Goal: Check status: Check status

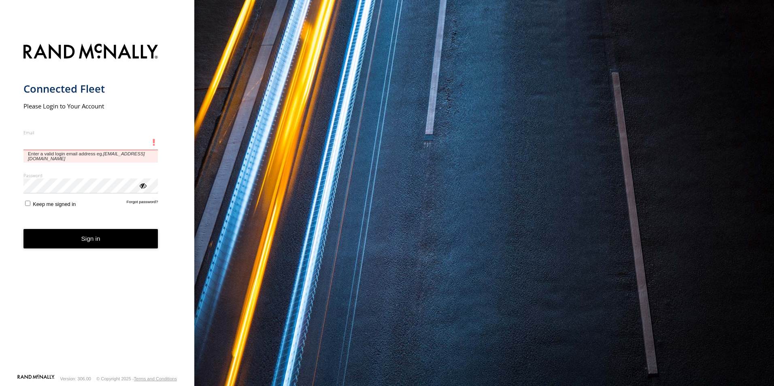
click at [81, 142] on input "Email" at bounding box center [90, 143] width 135 height 15
paste input "**********"
type input "**********"
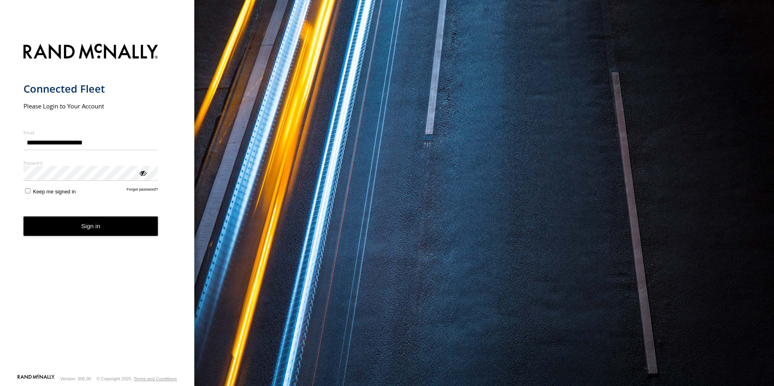
click at [88, 224] on button "Sign in" at bounding box center [90, 227] width 135 height 20
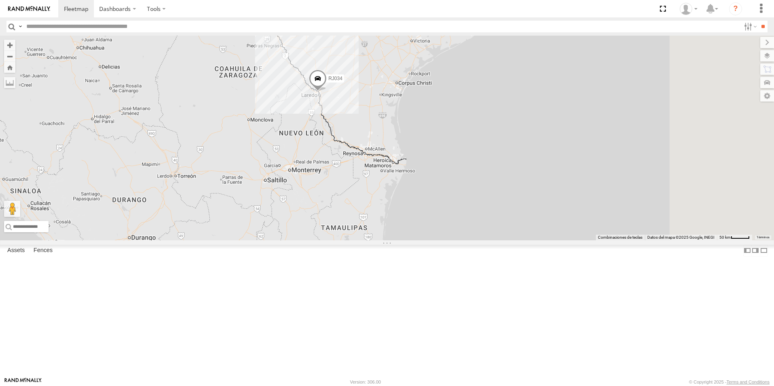
drag, startPoint x: 410, startPoint y: 156, endPoint x: 345, endPoint y: 221, distance: 91.9
click at [345, 221] on div "RJ034 RJ062 RJ072" at bounding box center [387, 138] width 774 height 205
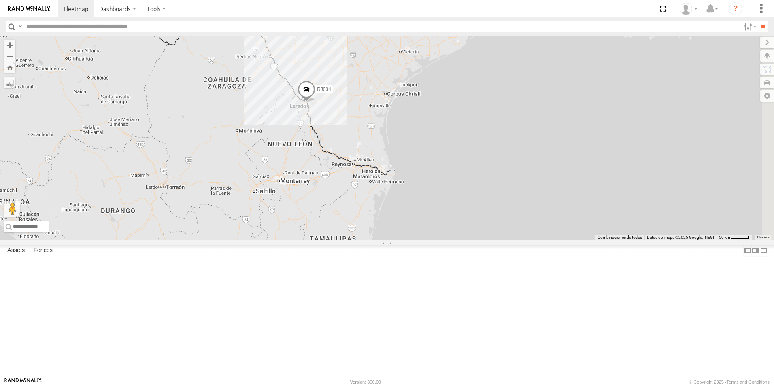
click at [0, 0] on div at bounding box center [0, 0] width 0 height 0
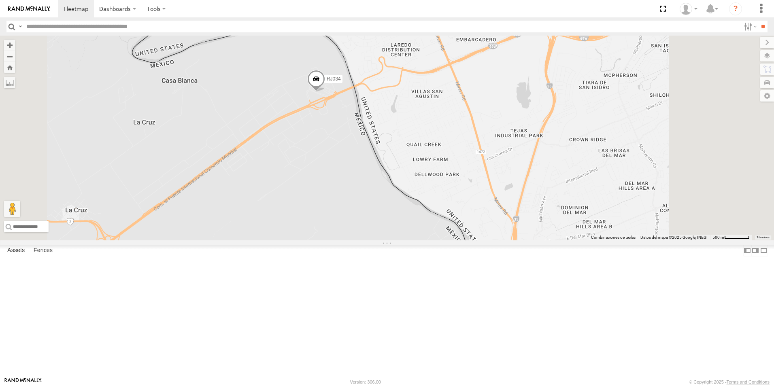
drag, startPoint x: 460, startPoint y: 109, endPoint x: 424, endPoint y: 199, distance: 97.0
click at [424, 199] on div "RJ034 RJ062 RJ072" at bounding box center [387, 138] width 774 height 205
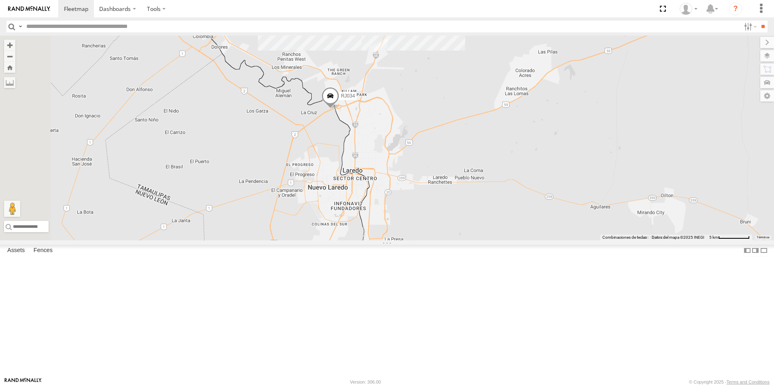
drag, startPoint x: 313, startPoint y: 228, endPoint x: 426, endPoint y: 199, distance: 116.0
click at [426, 199] on div "RJ034 RJ062 RJ072" at bounding box center [387, 138] width 774 height 205
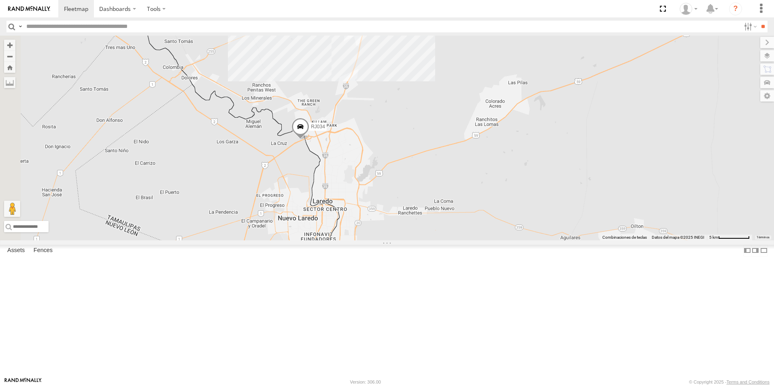
drag, startPoint x: 436, startPoint y: 186, endPoint x: 400, endPoint y: 223, distance: 51.3
click at [400, 223] on div "RJ034 RJ062 RJ072" at bounding box center [387, 138] width 774 height 205
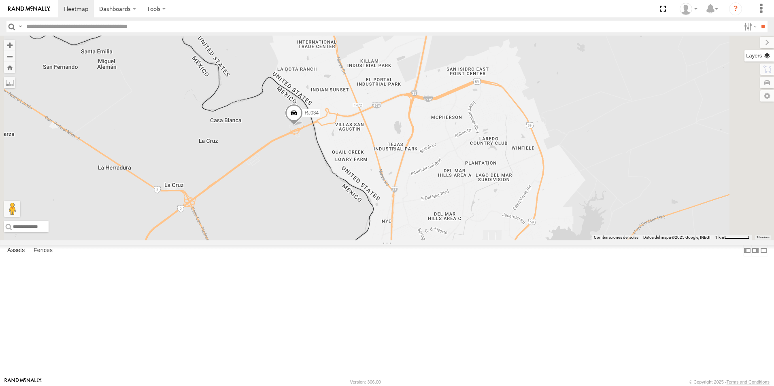
click at [769, 60] on label at bounding box center [760, 55] width 30 height 11
click at [747, 43] on label at bounding box center [760, 42] width 27 height 11
click at [767, 72] on label at bounding box center [759, 69] width 31 height 11
click at [747, 41] on label at bounding box center [760, 42] width 27 height 11
click at [767, 56] on label at bounding box center [760, 55] width 30 height 11
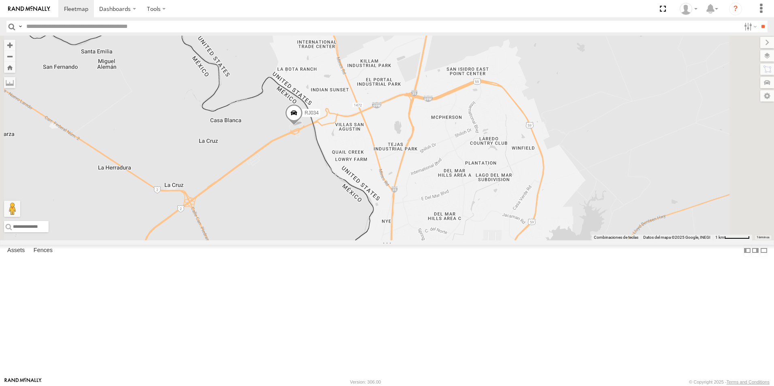
click at [0, 0] on span "Basemaps" at bounding box center [0, 0] width 0 height 0
click at [0, 0] on span "Satellite" at bounding box center [0, 0] width 0 height 0
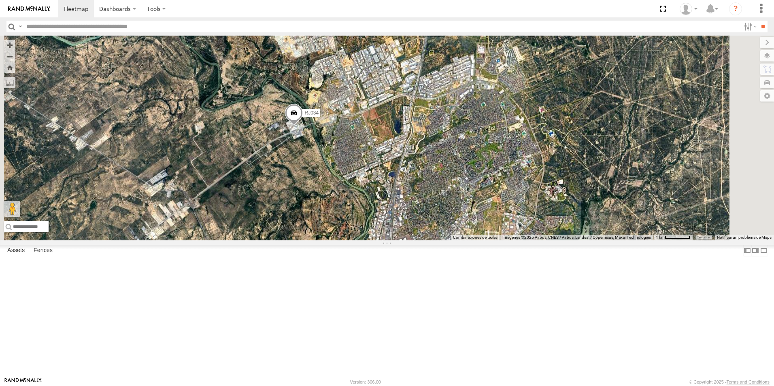
click at [598, 132] on div "RJ034 RJ062 RJ072" at bounding box center [387, 138] width 774 height 205
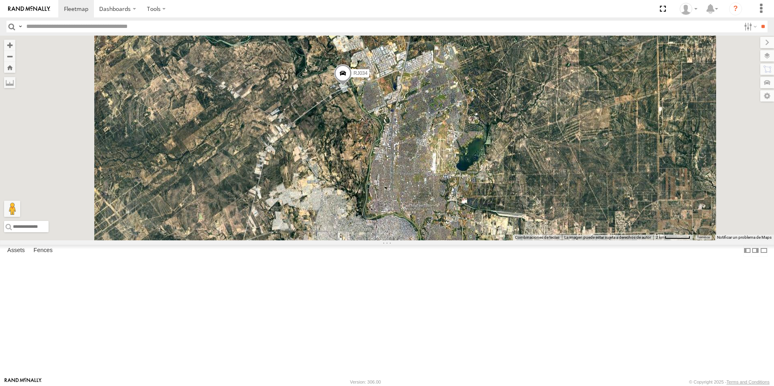
drag, startPoint x: 477, startPoint y: 236, endPoint x: 474, endPoint y: 170, distance: 66.1
click at [474, 170] on div "RJ034 RJ062 RJ072" at bounding box center [387, 138] width 774 height 205
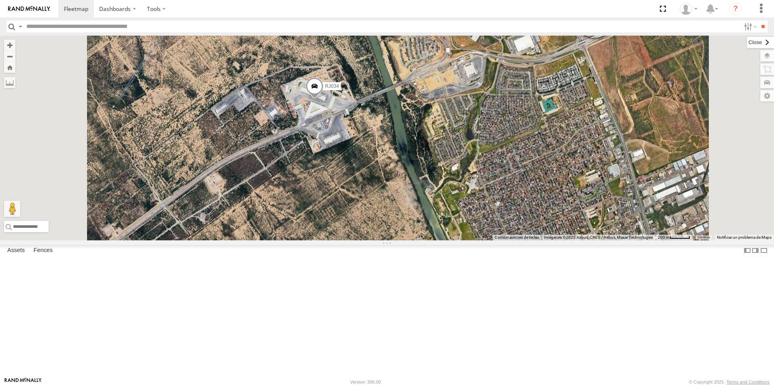
click at [747, 43] on label at bounding box center [760, 42] width 27 height 11
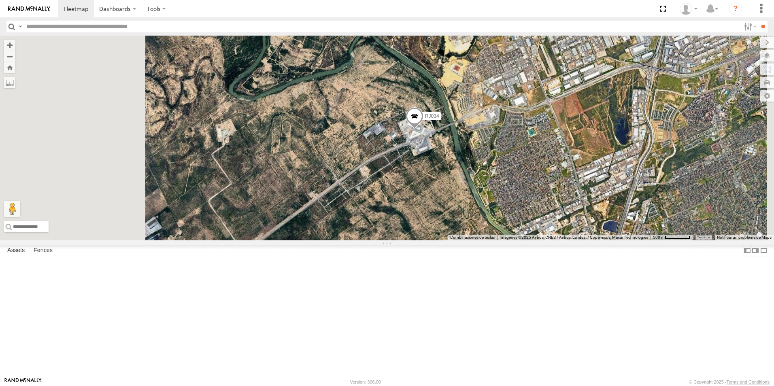
drag, startPoint x: 393, startPoint y: 214, endPoint x: 462, endPoint y: 217, distance: 69.3
click at [462, 217] on div "RJ034 RJ062 RJ072" at bounding box center [387, 138] width 774 height 205
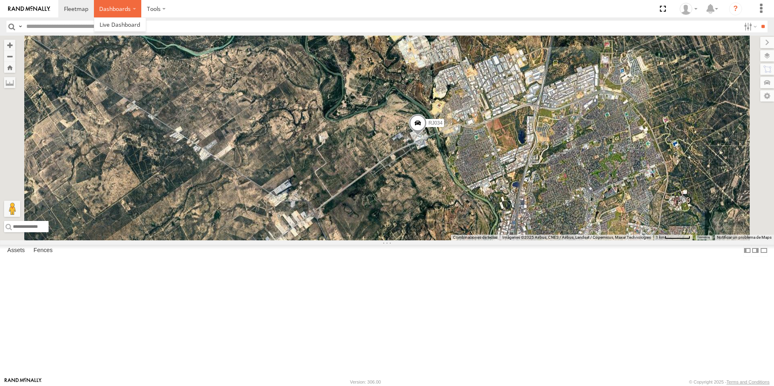
click at [132, 12] on label "Dashboards" at bounding box center [118, 8] width 48 height 17
click at [151, 4] on label at bounding box center [156, 8] width 30 height 17
click at [298, 67] on div "RJ034 RJ062 RJ072" at bounding box center [387, 138] width 774 height 205
click at [15, 84] on label at bounding box center [9, 82] width 11 height 11
click at [15, 85] on label at bounding box center [9, 82] width 11 height 11
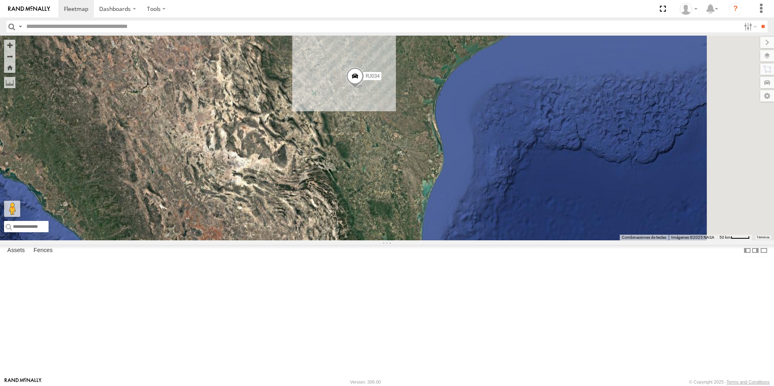
drag, startPoint x: 508, startPoint y: 124, endPoint x: 456, endPoint y: 210, distance: 100.7
click at [456, 210] on div "RJ062 RJ034 RJ072" at bounding box center [387, 138] width 774 height 205
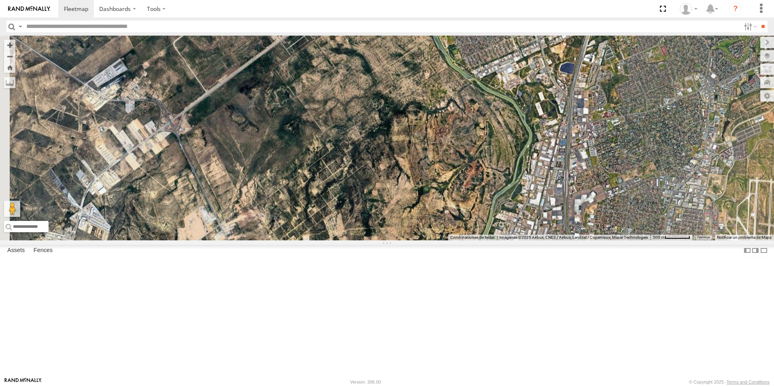
drag, startPoint x: 439, startPoint y: 90, endPoint x: 521, endPoint y: 236, distance: 167.4
click at [520, 236] on div "RJ062 RJ034 RJ072" at bounding box center [387, 138] width 774 height 205
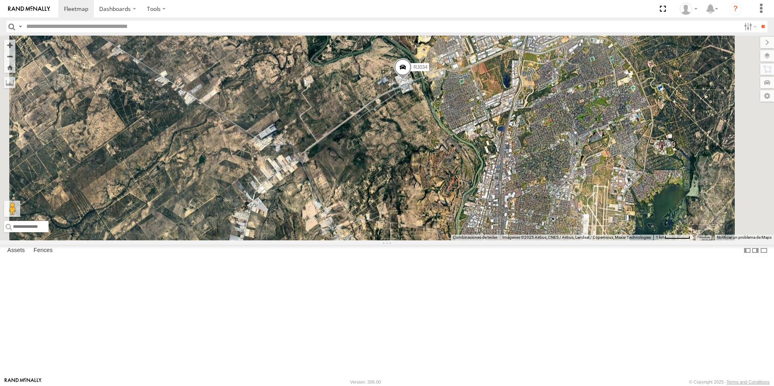
click at [0, 0] on div at bounding box center [0, 0] width 0 height 0
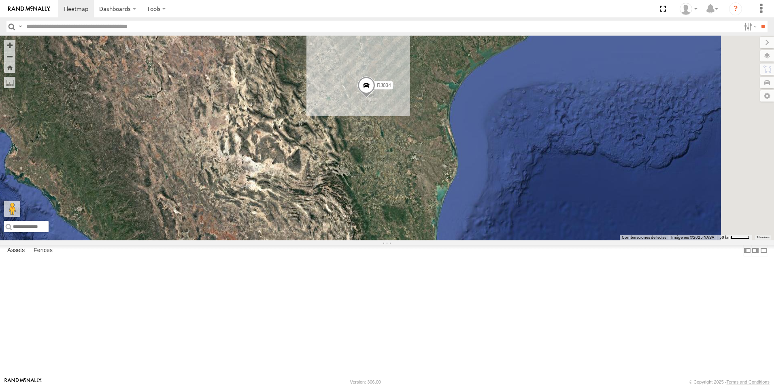
drag, startPoint x: 531, startPoint y: 84, endPoint x: 490, endPoint y: 179, distance: 104.0
click at [490, 179] on div "RJ034 RJ062 RJ072" at bounding box center [387, 138] width 774 height 205
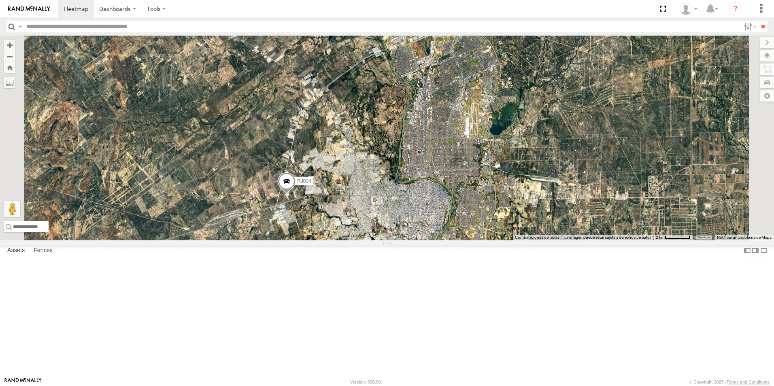
drag, startPoint x: 465, startPoint y: 115, endPoint x: 433, endPoint y: 216, distance: 105.6
click at [433, 216] on div "RJ034 RJ062 RJ072" at bounding box center [387, 138] width 774 height 205
